Goal: Find specific page/section: Find specific page/section

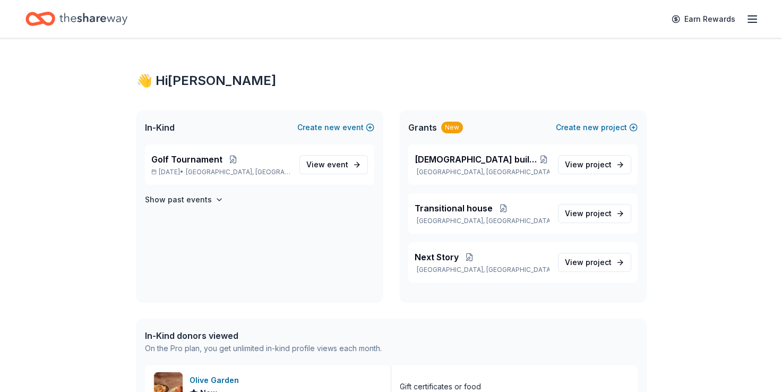
click at [752, 18] on icon "button" at bounding box center [752, 19] width 13 height 13
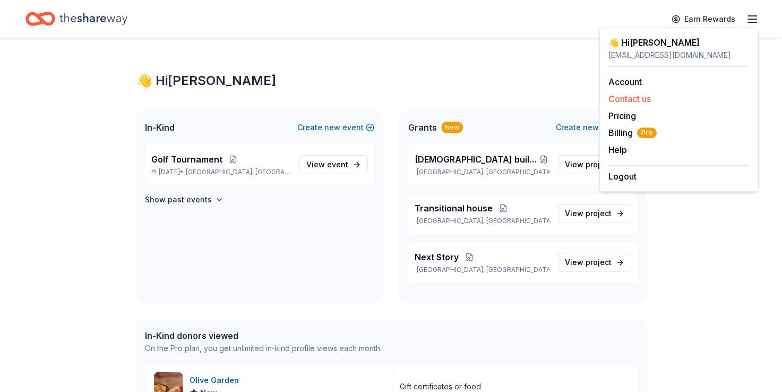
click at [642, 99] on button "Contact us" at bounding box center [629, 98] width 42 height 13
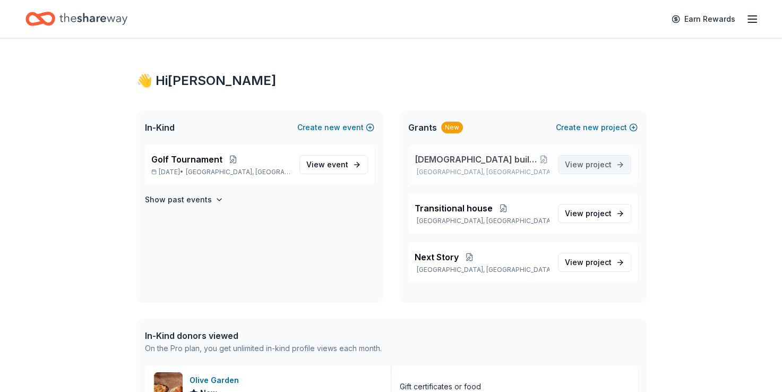
click at [585, 163] on span "View project" at bounding box center [588, 164] width 47 height 13
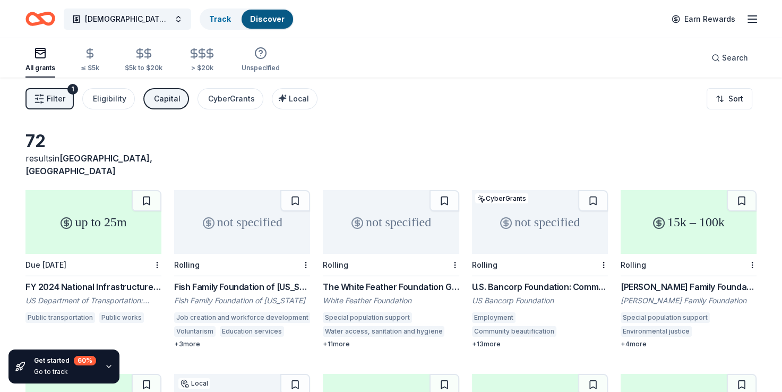
click at [585, 163] on div "72 results in [GEOGRAPHIC_DATA], [GEOGRAPHIC_DATA]" at bounding box center [390, 154] width 731 height 47
